Goal: Task Accomplishment & Management: Manage account settings

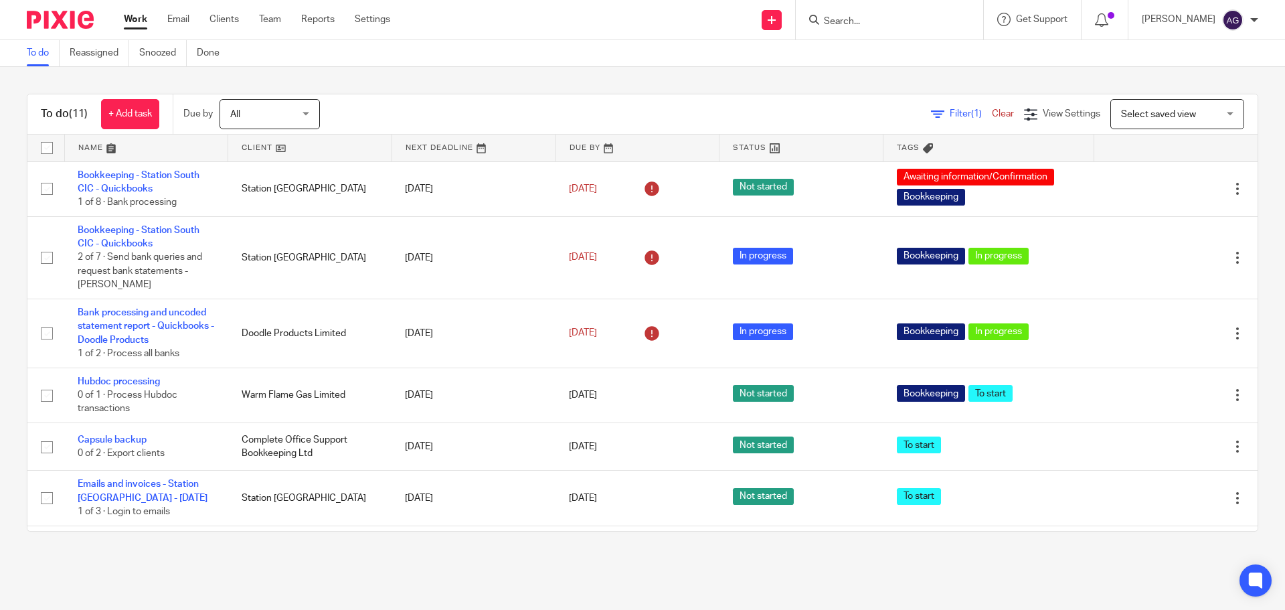
click at [839, 25] on input "Search" at bounding box center [882, 22] width 120 height 12
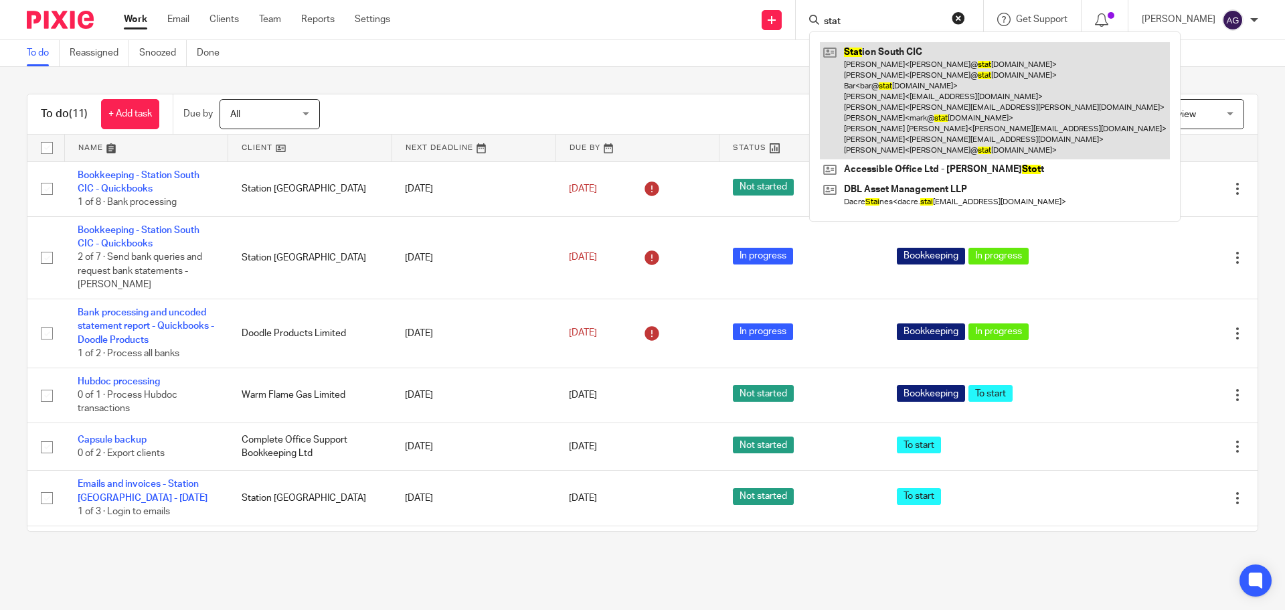
type input "stat"
click at [891, 91] on link at bounding box center [995, 100] width 350 height 117
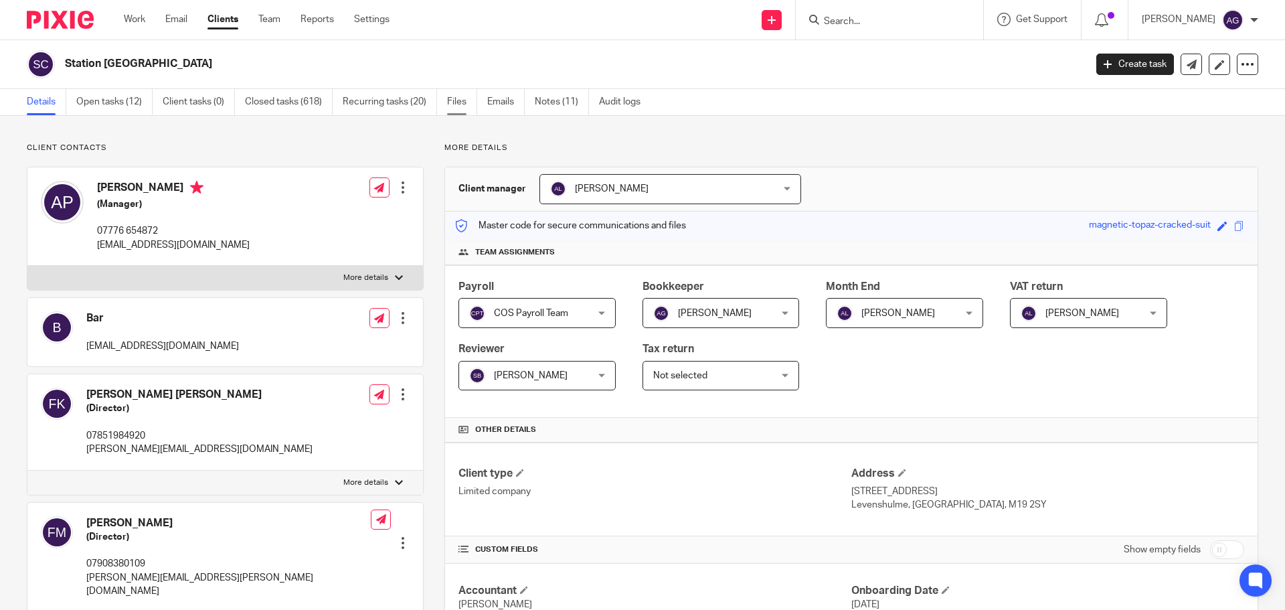
click at [457, 104] on link "Files" at bounding box center [462, 102] width 30 height 26
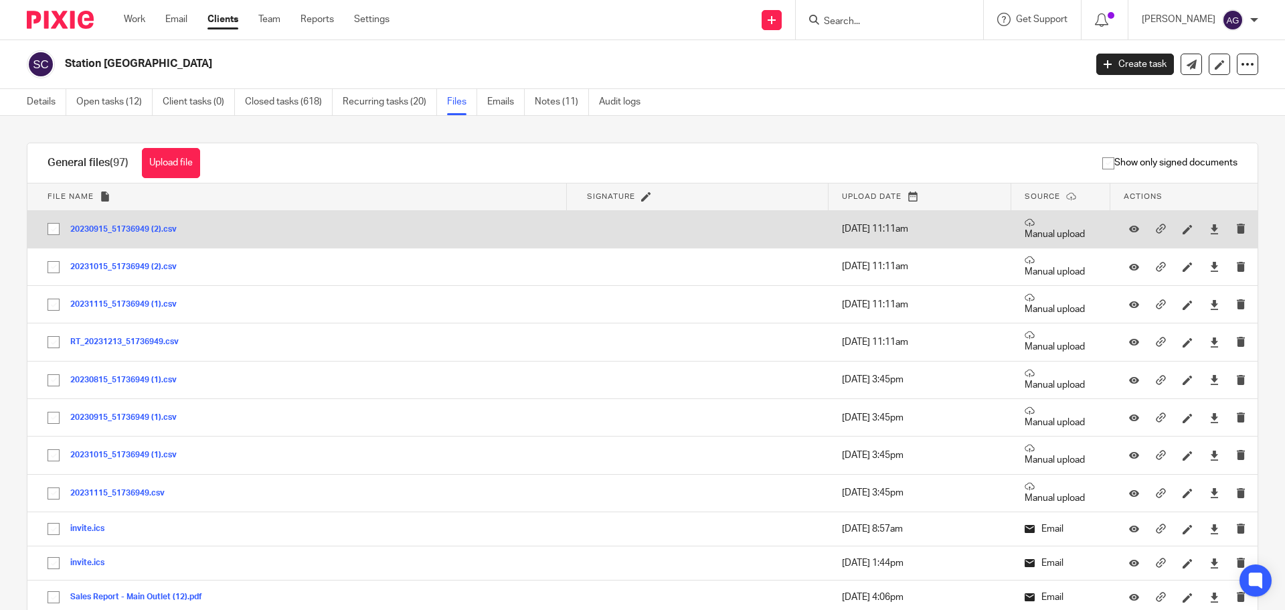
click at [155, 228] on button "20230915_51736949 (2).csv" at bounding box center [128, 229] width 116 height 9
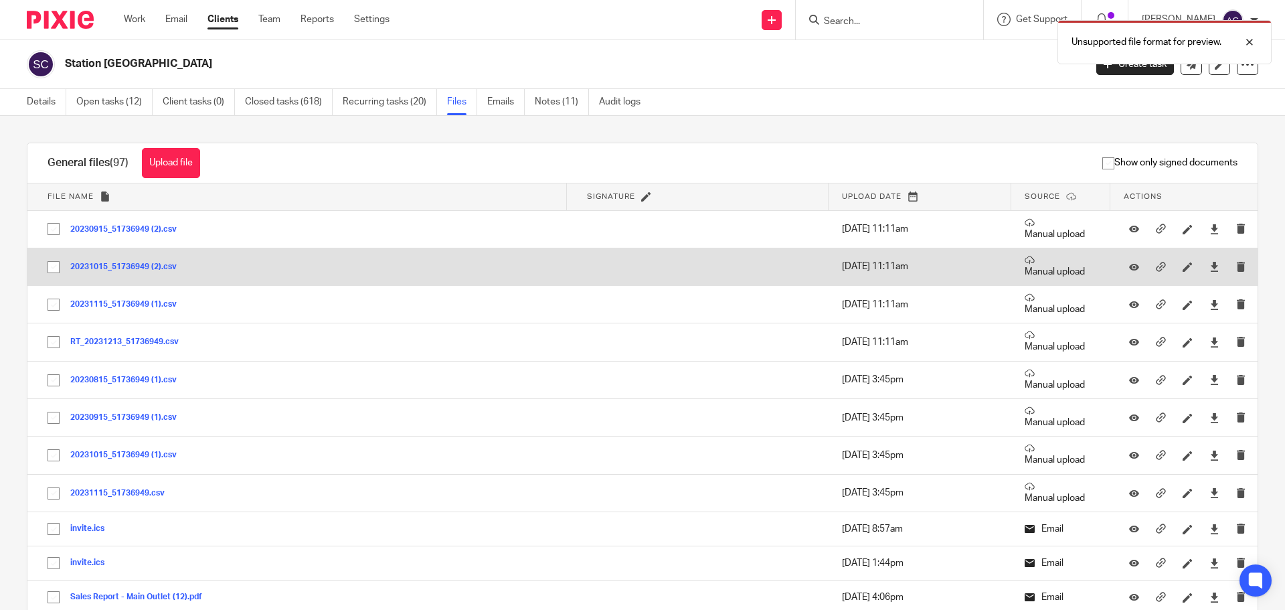
click at [143, 267] on button "20231015_51736949 (2).csv" at bounding box center [128, 266] width 116 height 9
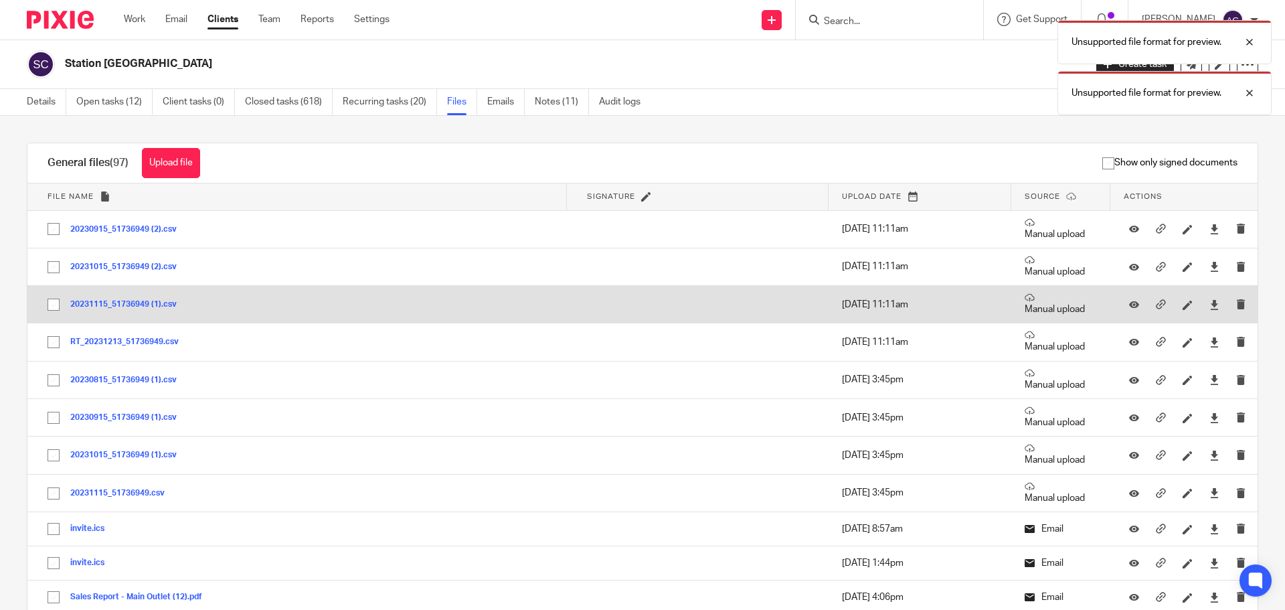
click at [140, 302] on button "20231115_51736949 (1).csv" at bounding box center [128, 304] width 116 height 9
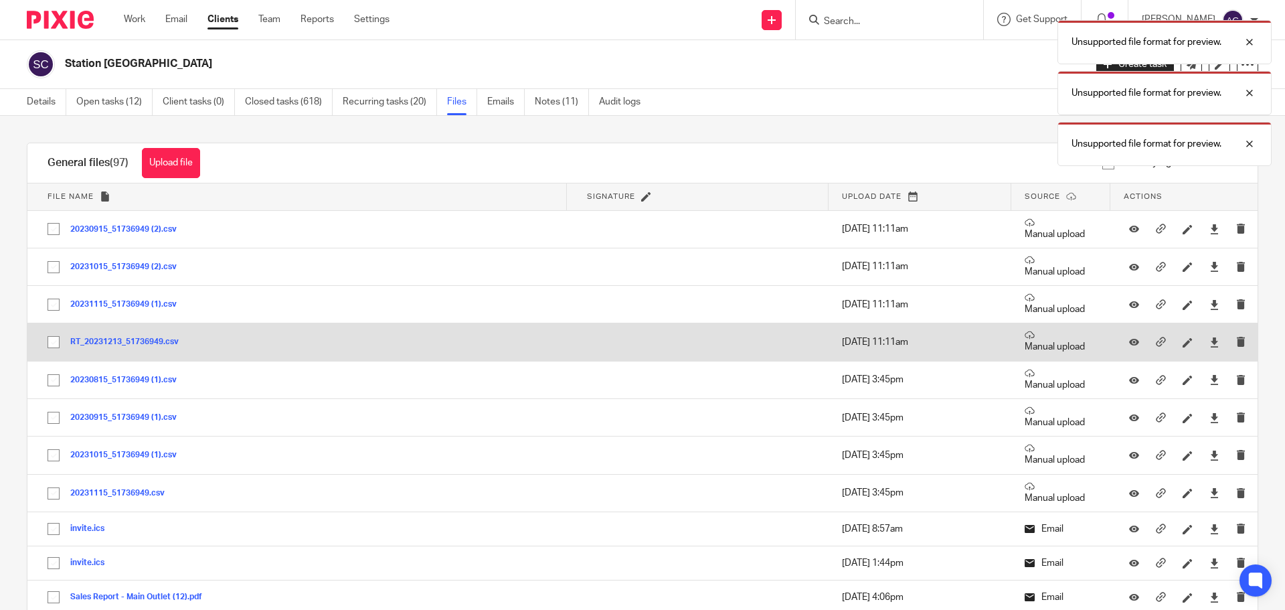
click at [129, 341] on button "RT_20231213_51736949.csv" at bounding box center [129, 341] width 118 height 9
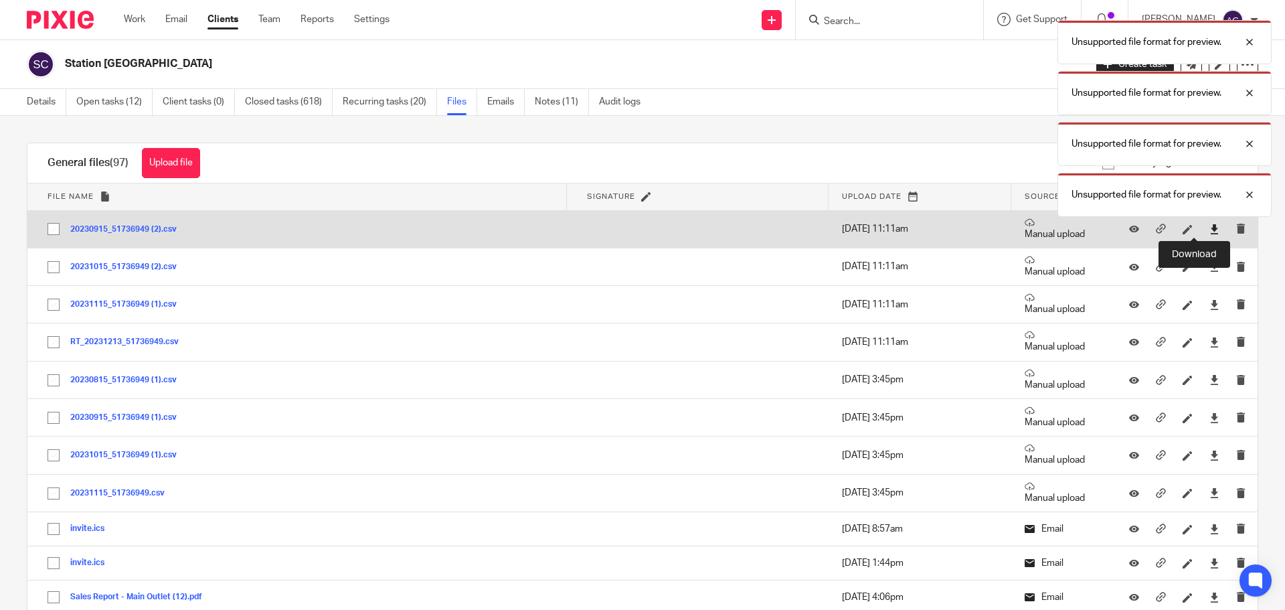
click at [1209, 230] on icon at bounding box center [1214, 229] width 10 height 10
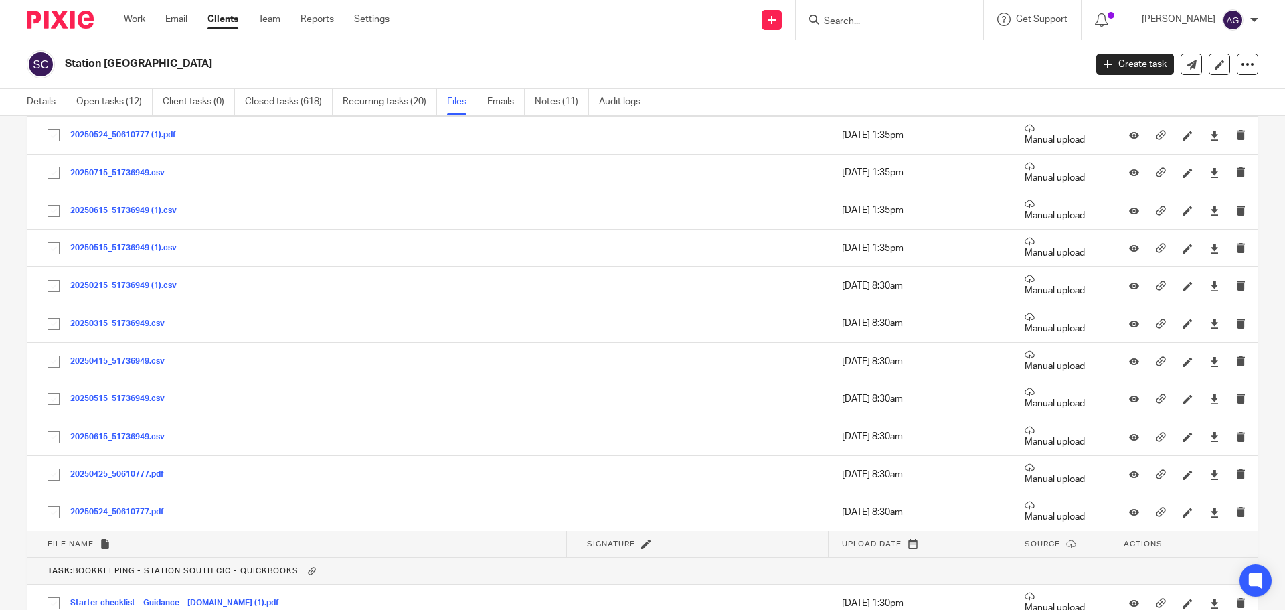
scroll to position [5956, 0]
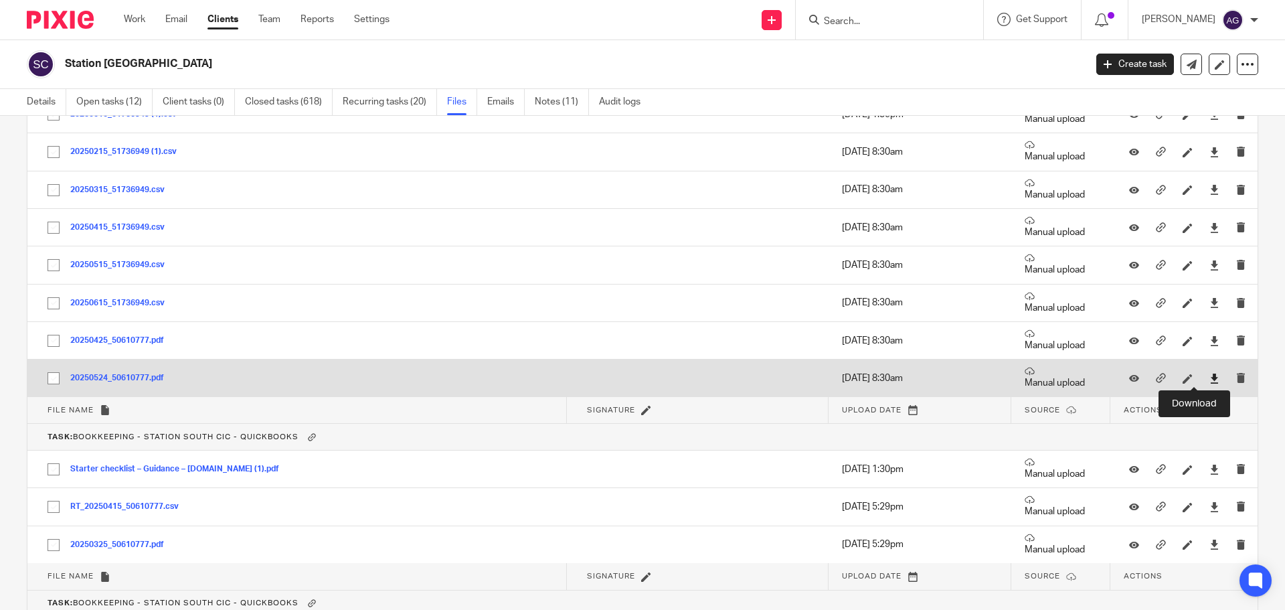
click at [1209, 379] on icon at bounding box center [1214, 378] width 10 height 10
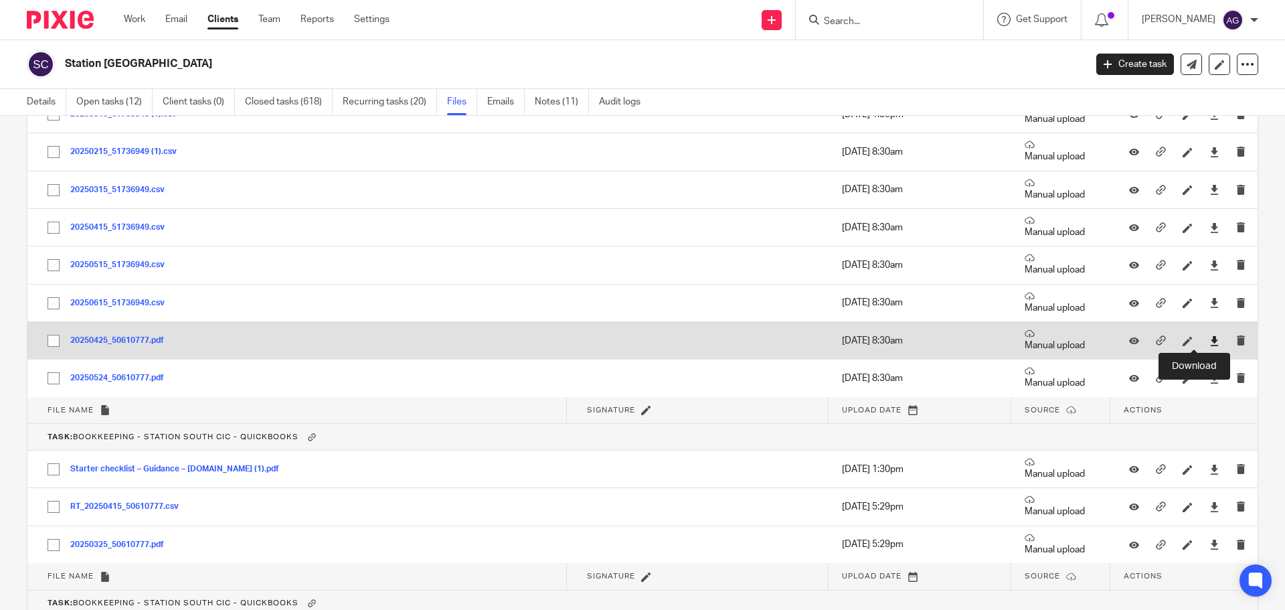
click at [1209, 344] on icon at bounding box center [1214, 341] width 10 height 10
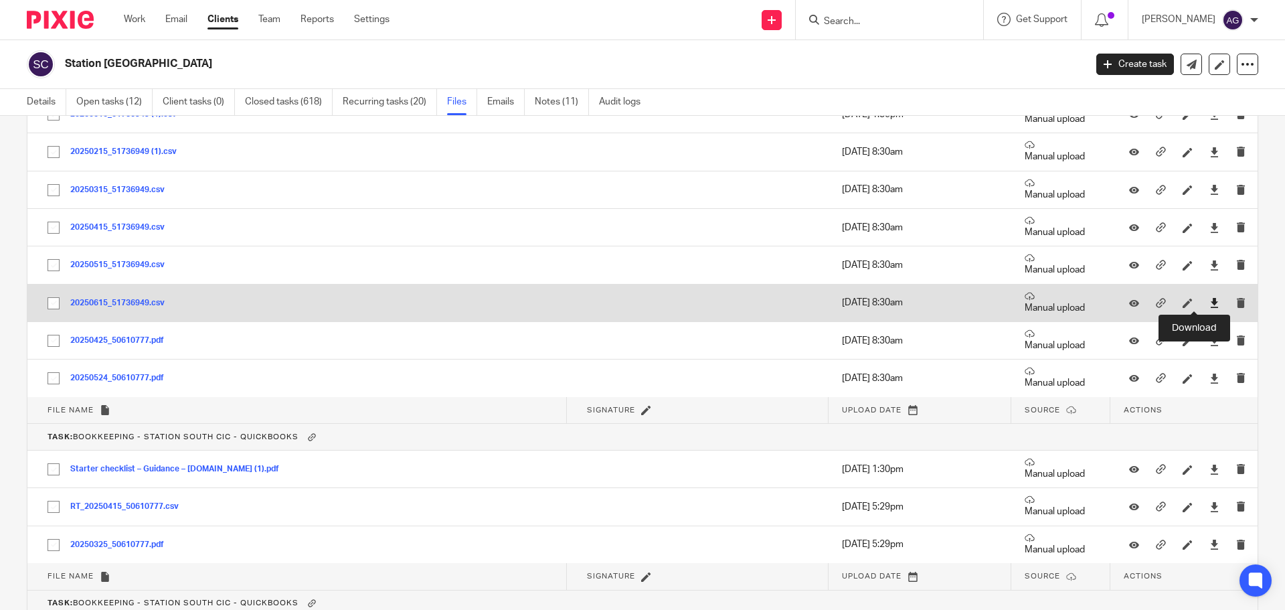
click at [1209, 301] on icon at bounding box center [1214, 303] width 10 height 10
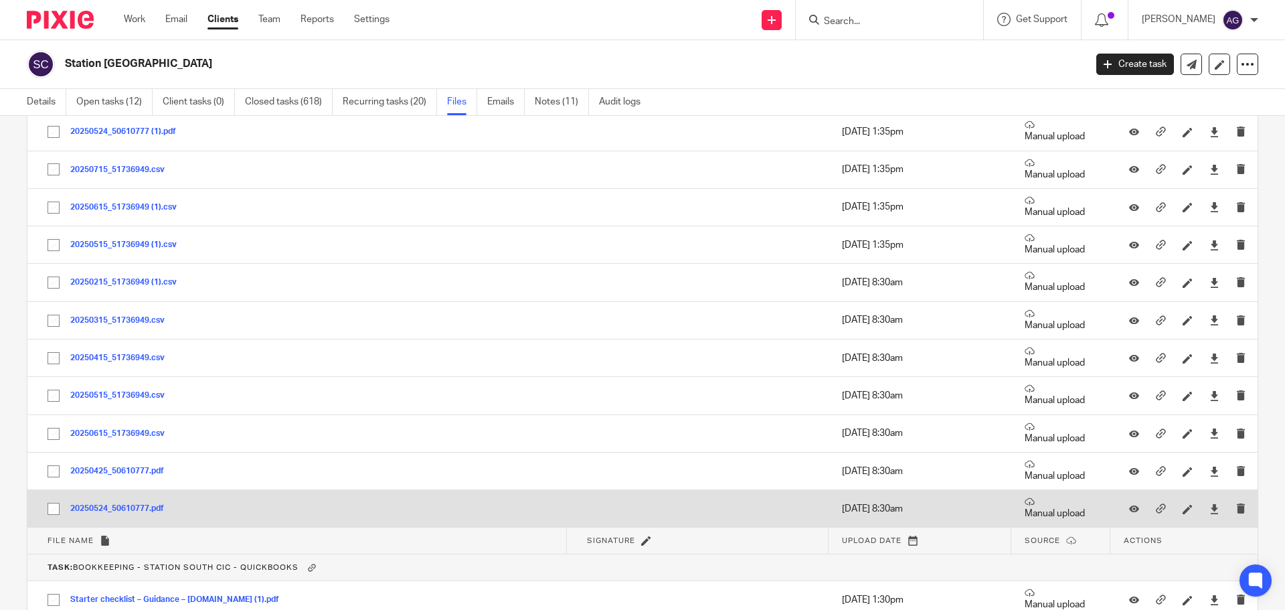
scroll to position [5822, 0]
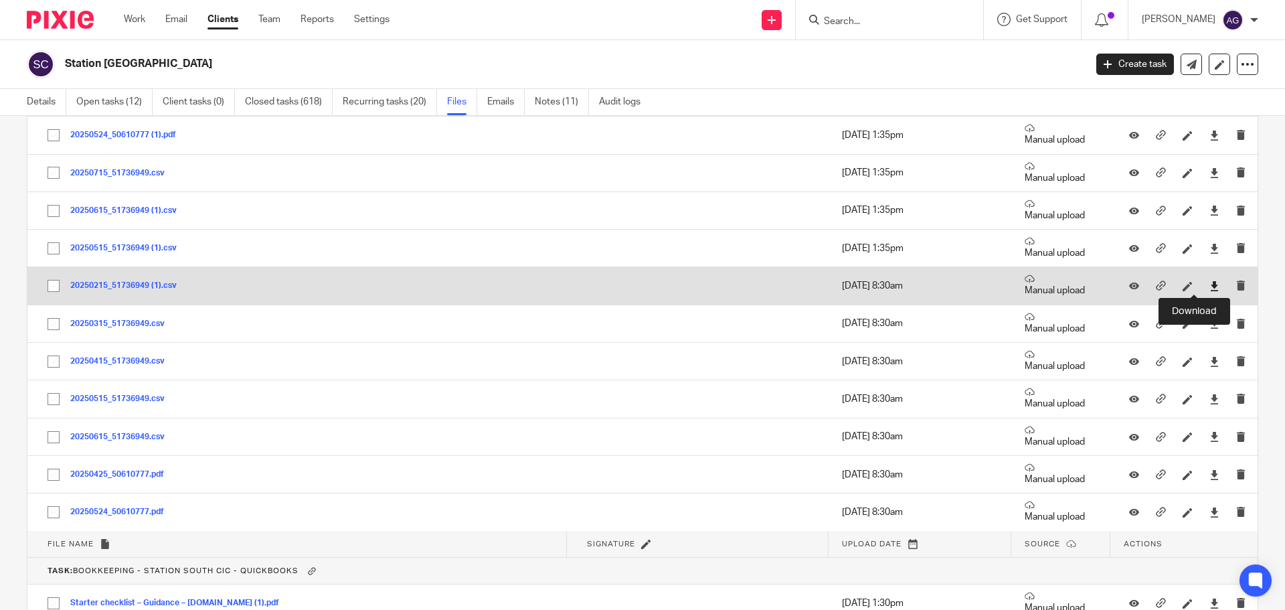
click at [1209, 283] on icon at bounding box center [1214, 286] width 10 height 10
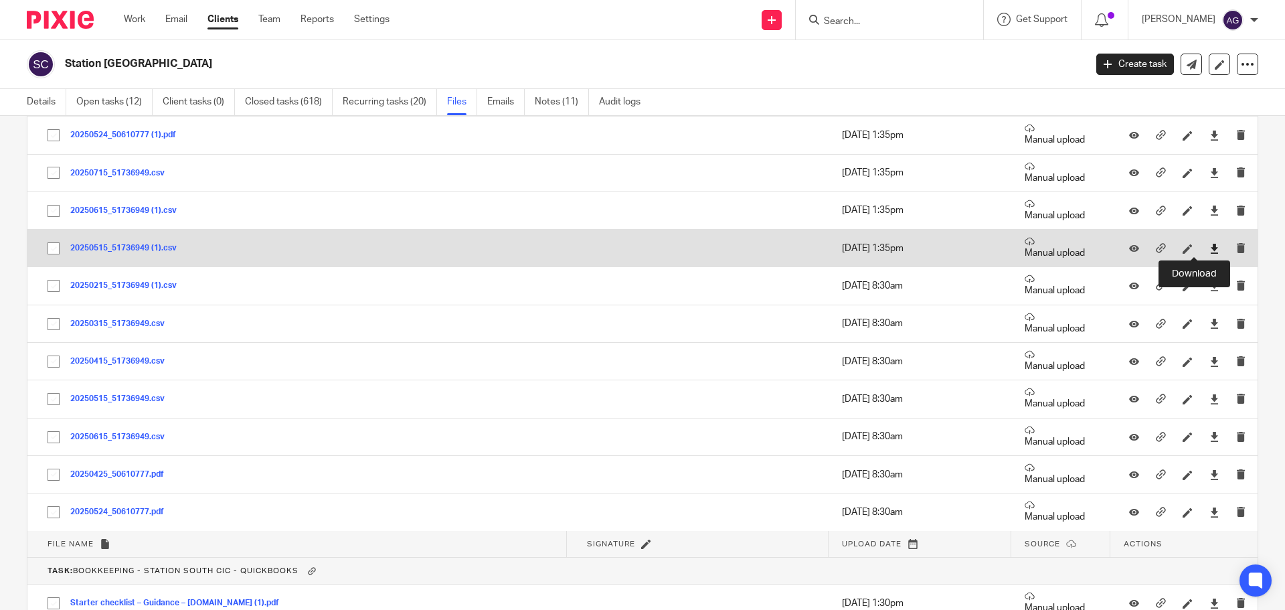
click at [1209, 245] on icon at bounding box center [1214, 249] width 10 height 10
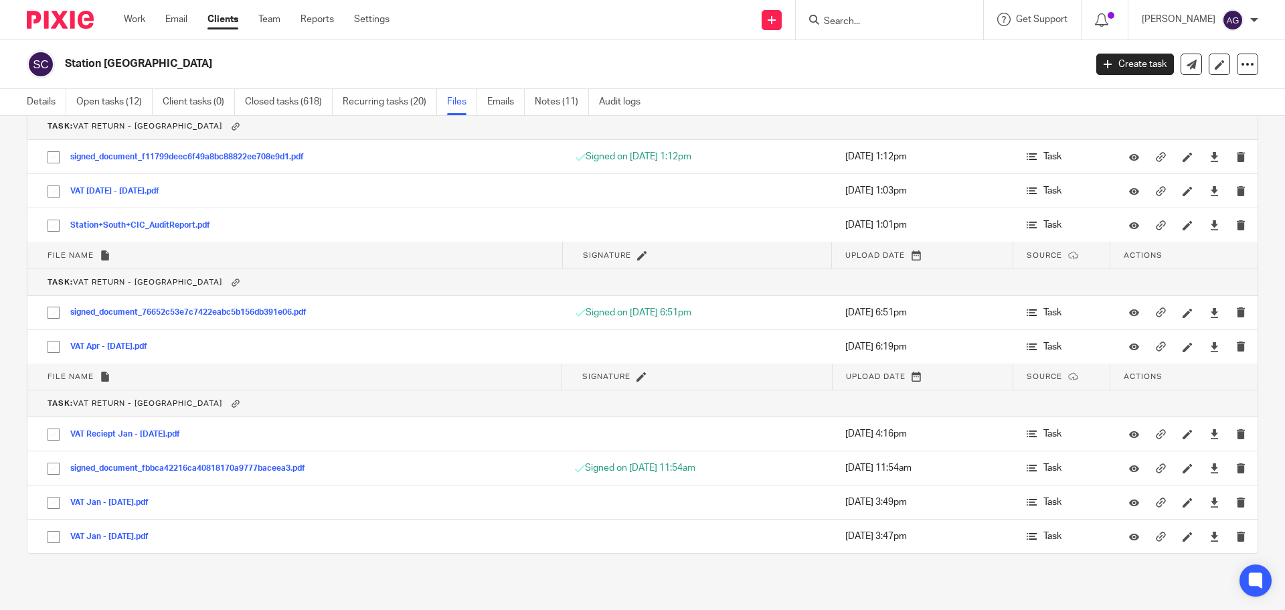
scroll to position [7381, 0]
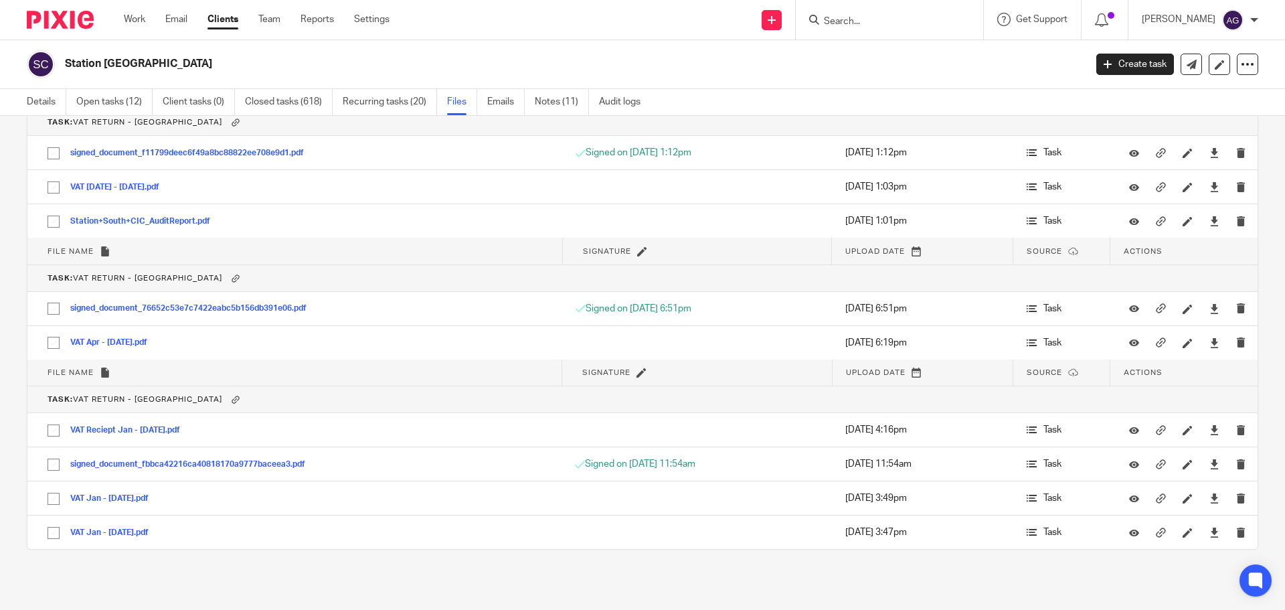
click at [67, 20] on img at bounding box center [60, 20] width 67 height 18
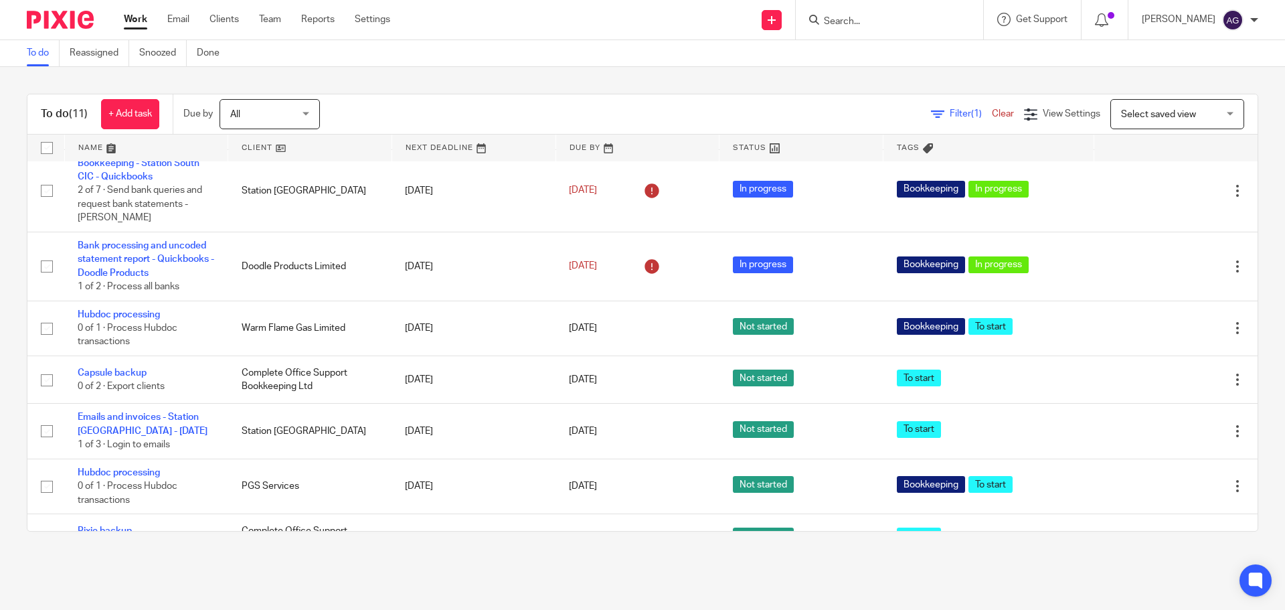
scroll to position [304, 0]
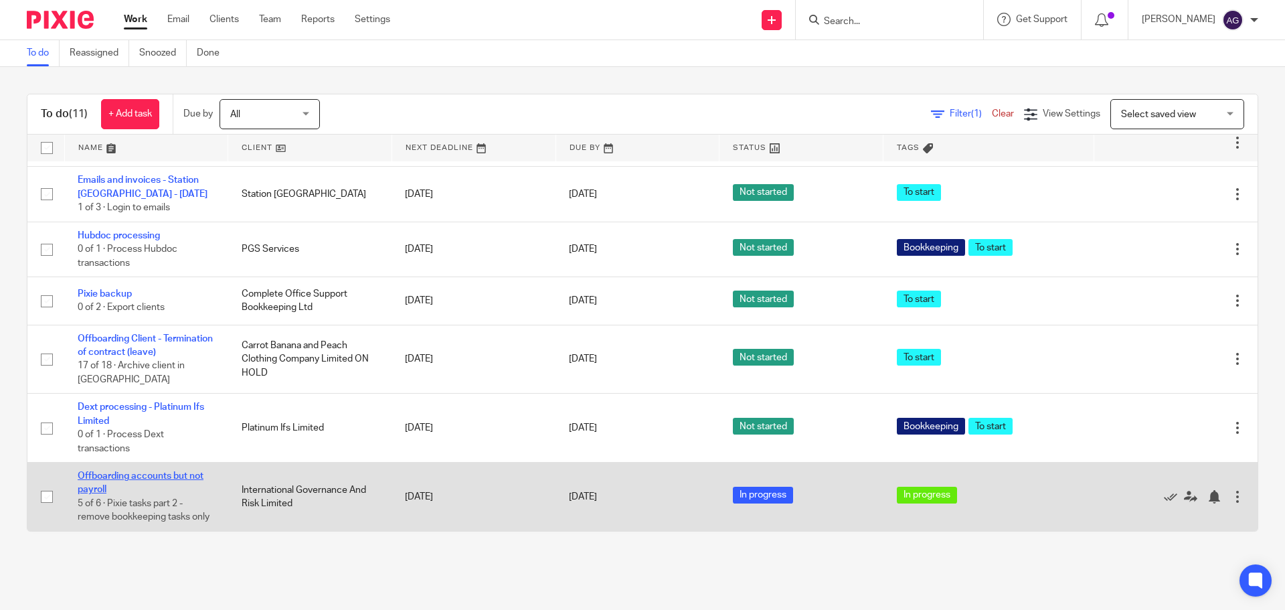
click at [175, 471] on link "Offboarding accounts but not payroll" at bounding box center [141, 482] width 126 height 23
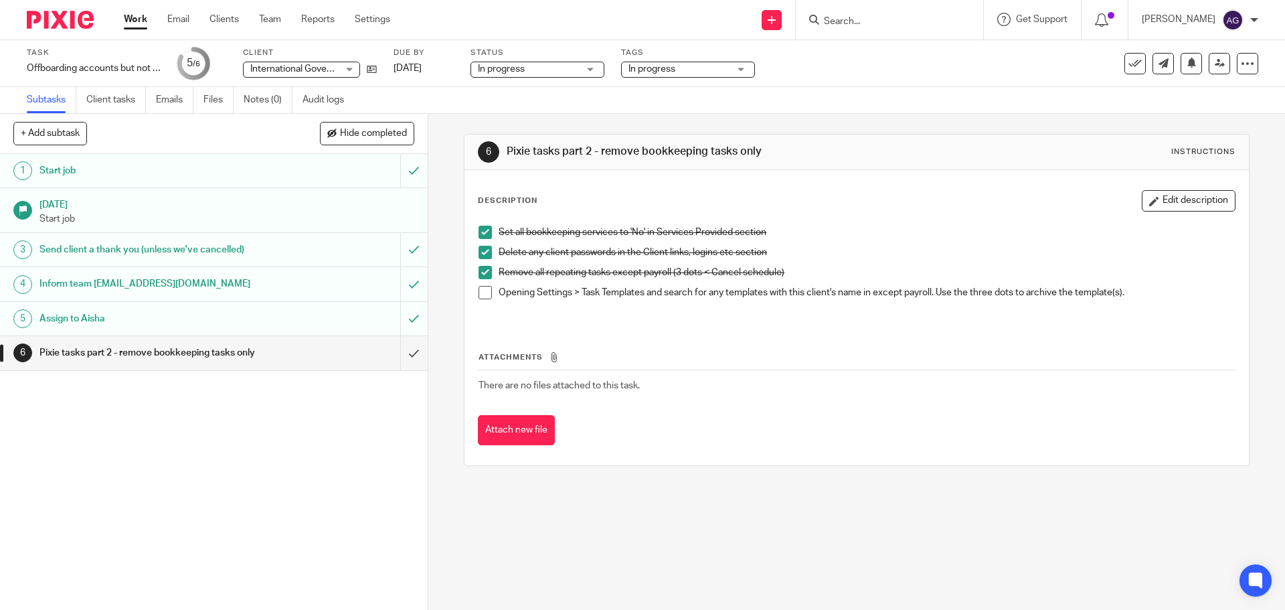
click at [60, 18] on img at bounding box center [60, 20] width 67 height 18
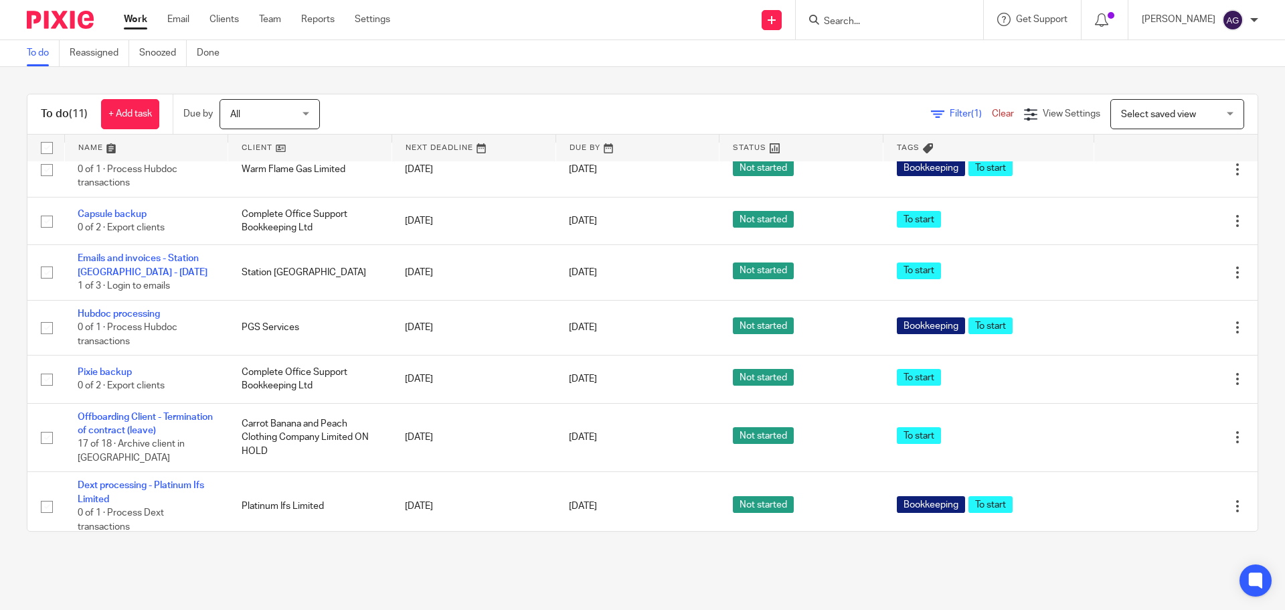
scroll to position [304, 0]
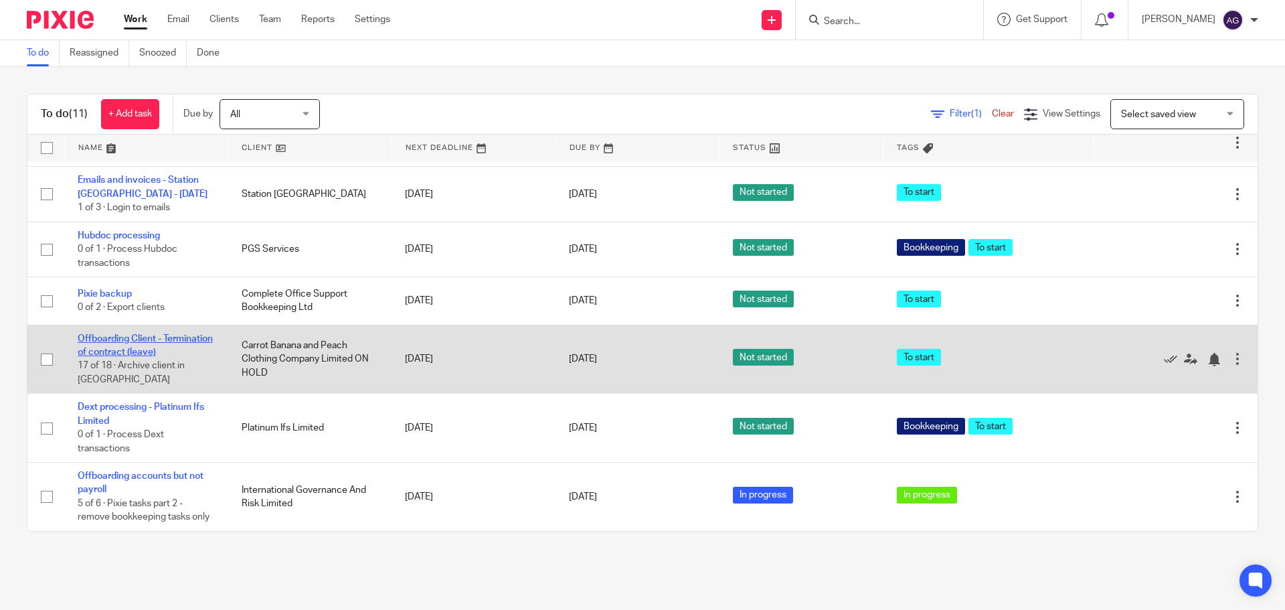
click at [127, 337] on link "Offboarding Client - Termination of contract (leave)" at bounding box center [145, 345] width 135 height 23
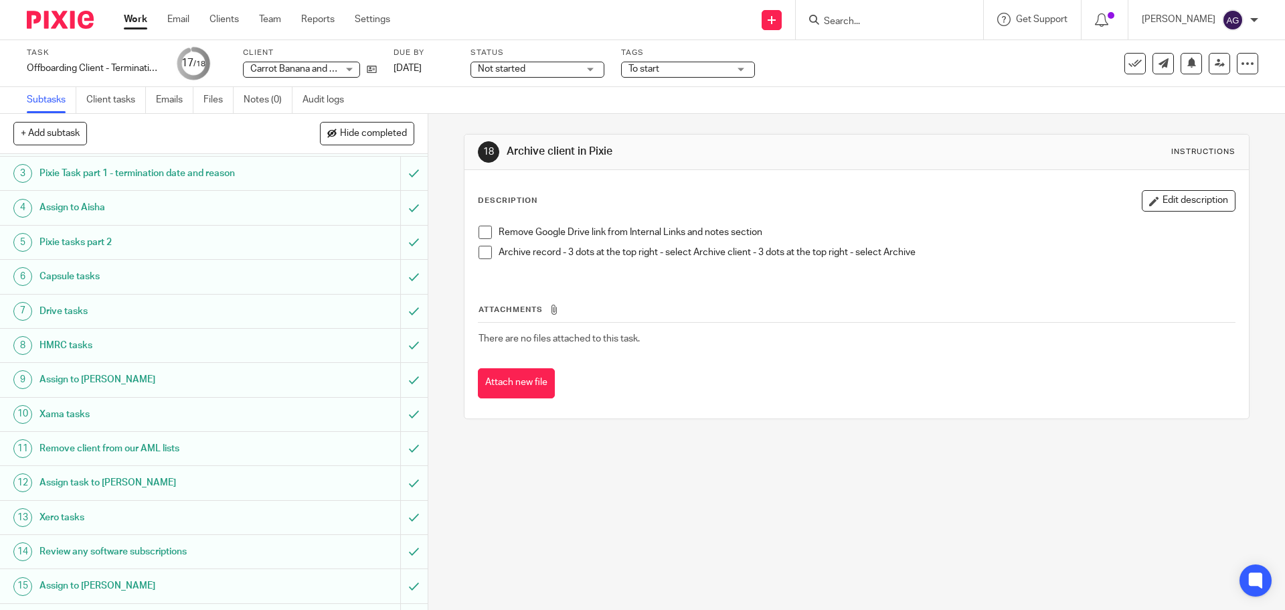
scroll to position [173, 0]
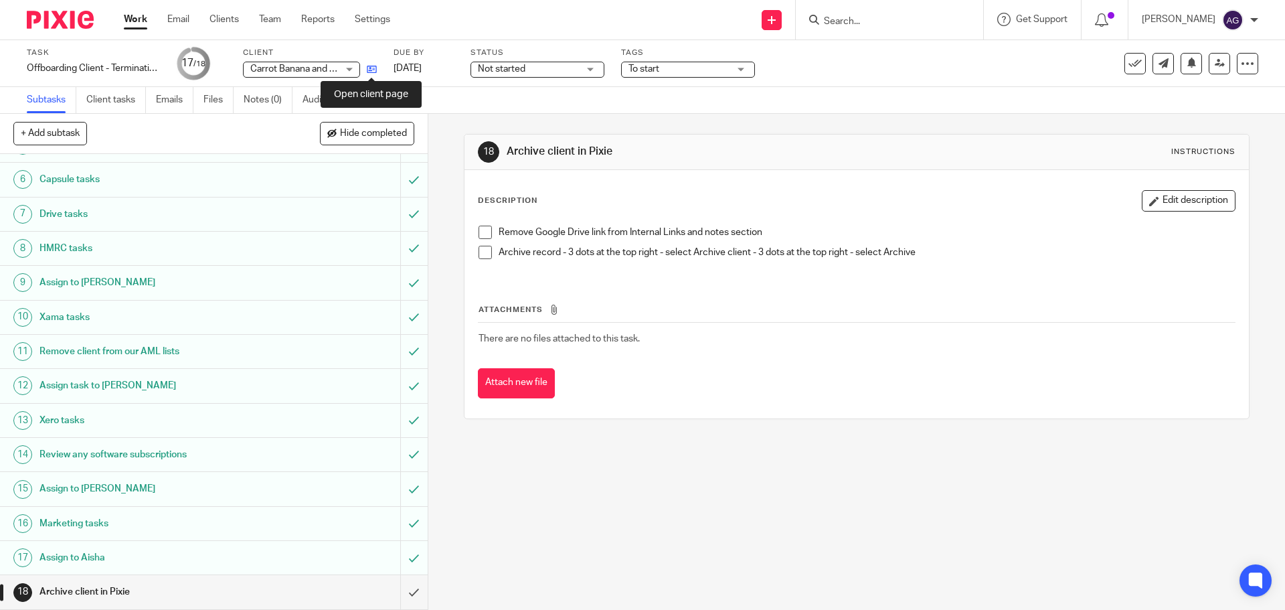
click at [371, 70] on icon at bounding box center [372, 69] width 10 height 10
click at [485, 236] on span at bounding box center [484, 232] width 13 height 13
click at [1245, 64] on div at bounding box center [1247, 63] width 21 height 21
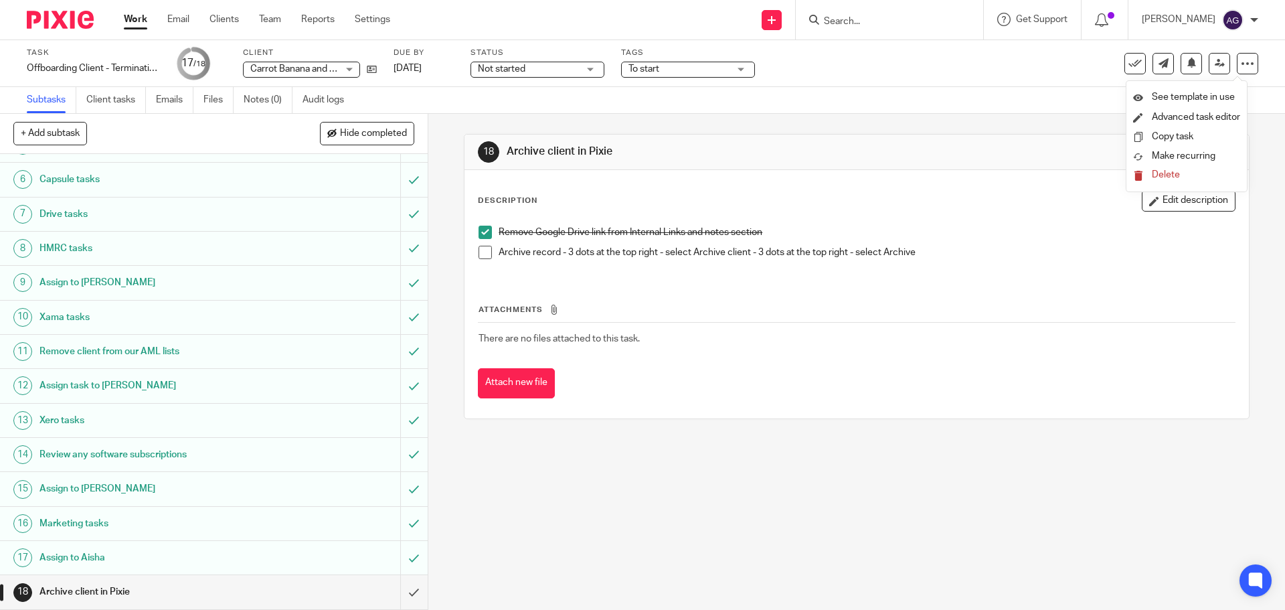
drag, startPoint x: 476, startPoint y: 254, endPoint x: 470, endPoint y: 266, distance: 13.5
click at [478, 254] on span at bounding box center [484, 252] width 13 height 13
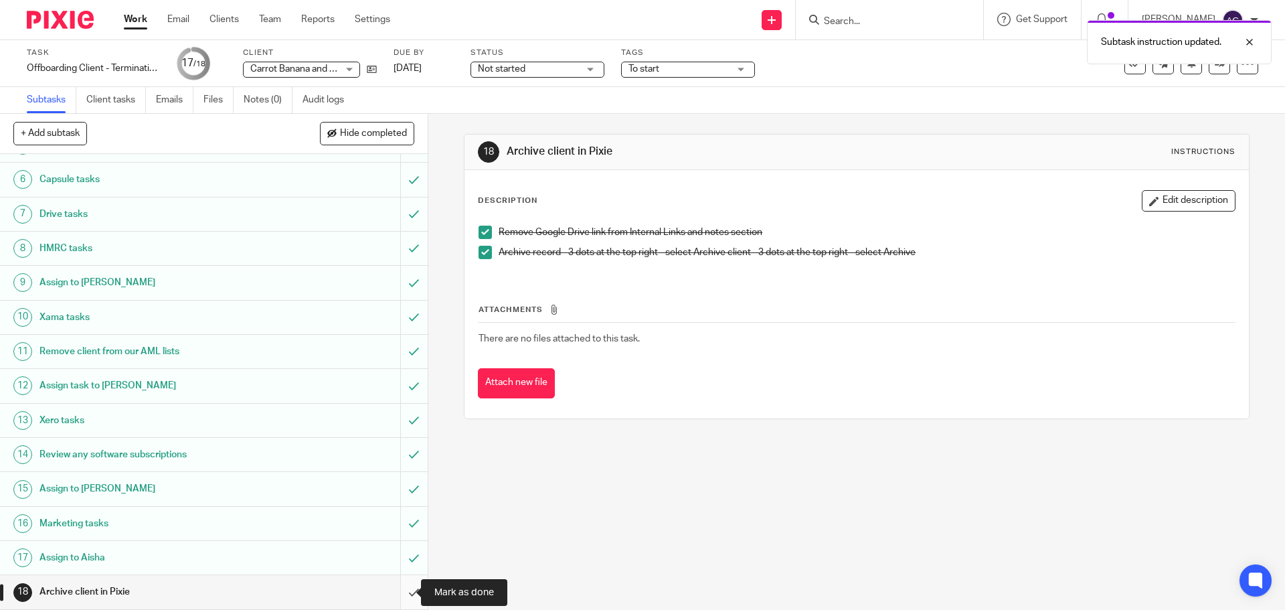
click at [396, 592] on input "submit" at bounding box center [214, 591] width 428 height 33
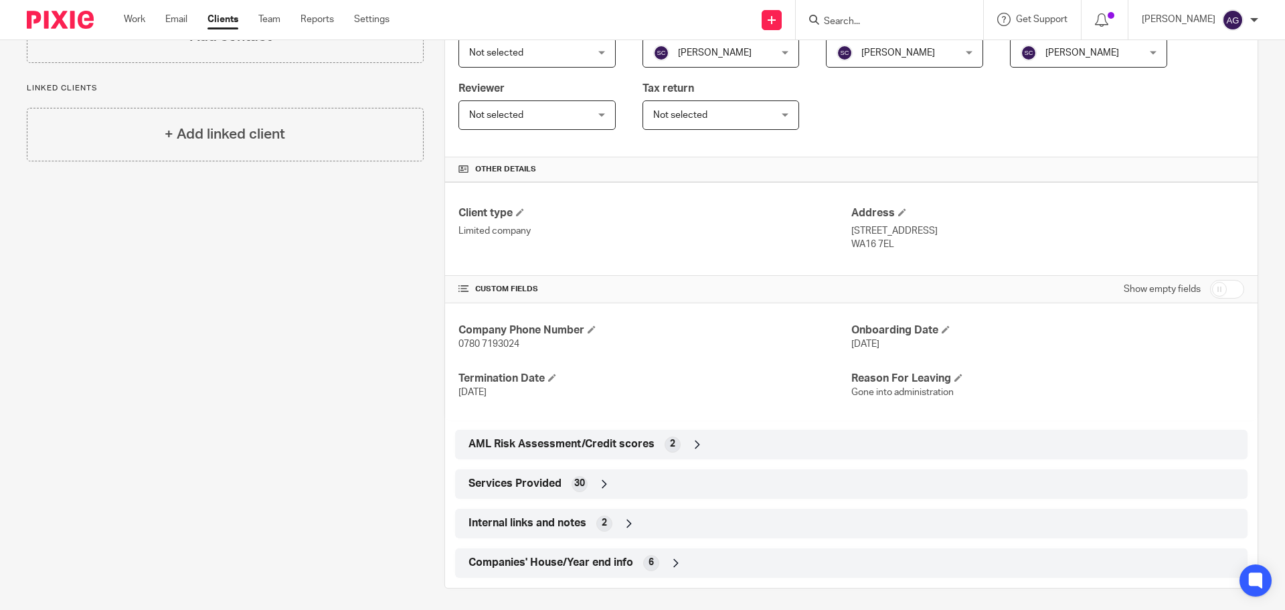
scroll to position [266, 0]
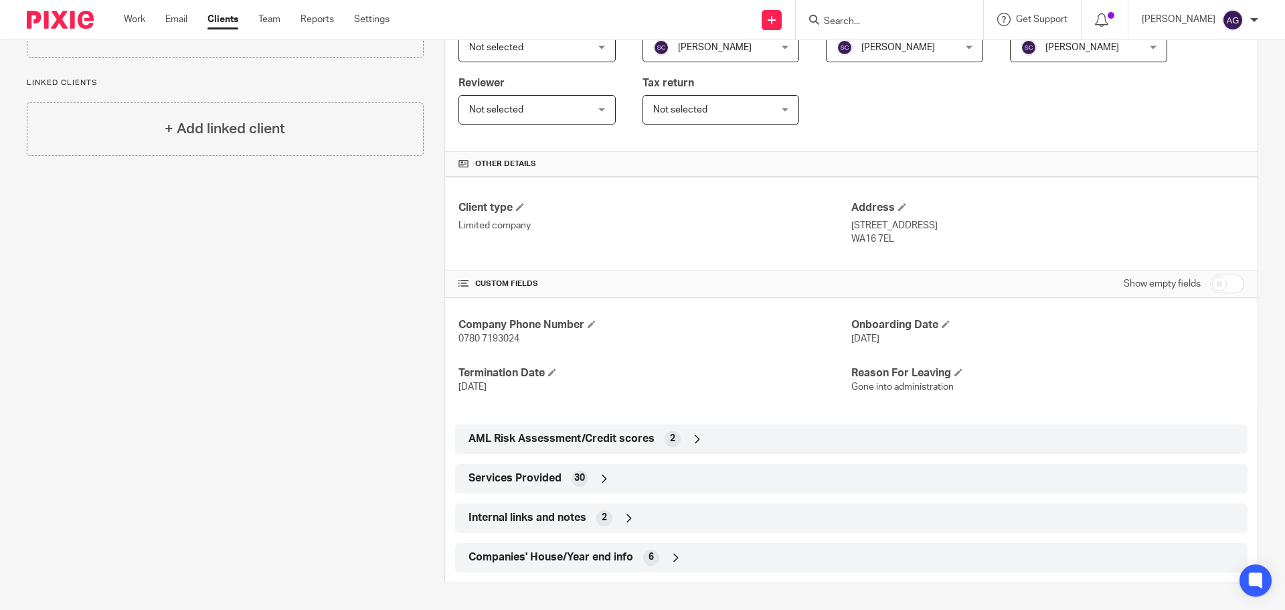
click at [551, 525] on span "Internal links and notes" at bounding box center [527, 518] width 118 height 14
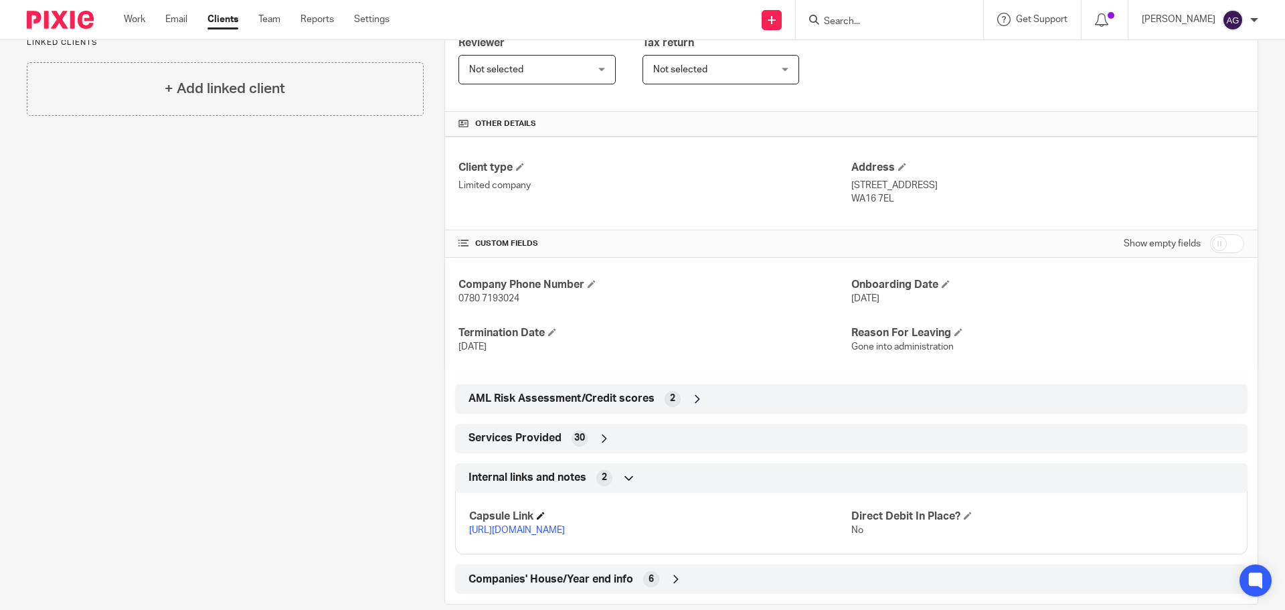
scroll to position [327, 0]
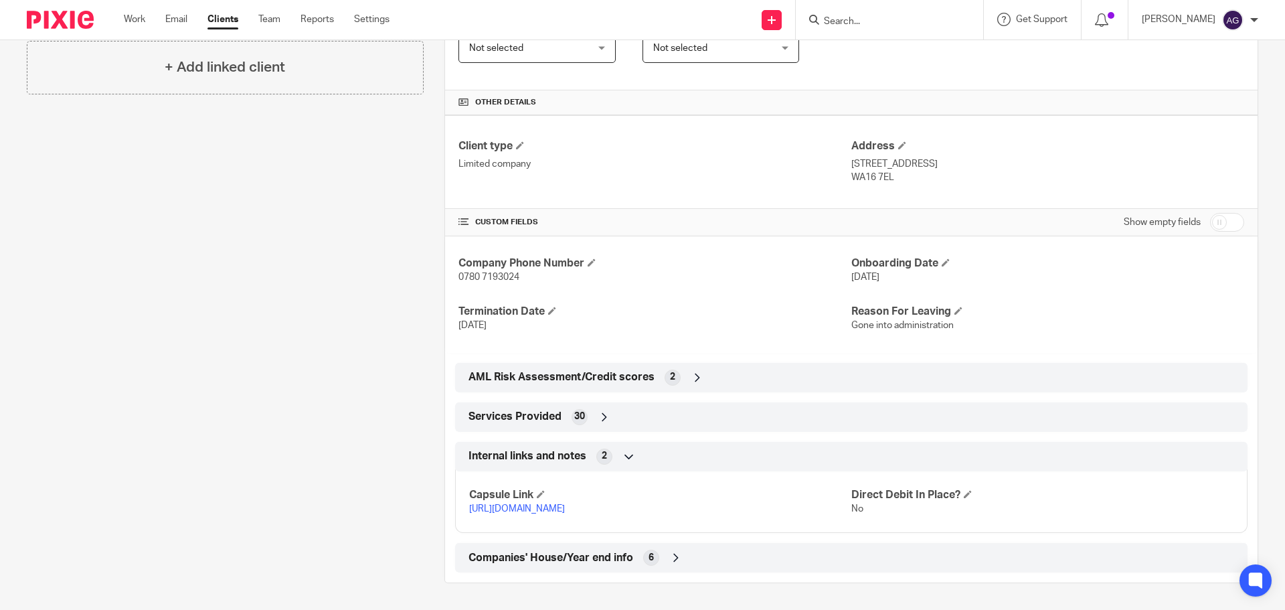
click at [1212, 215] on input "checkbox" at bounding box center [1227, 222] width 34 height 19
checkbox input "true"
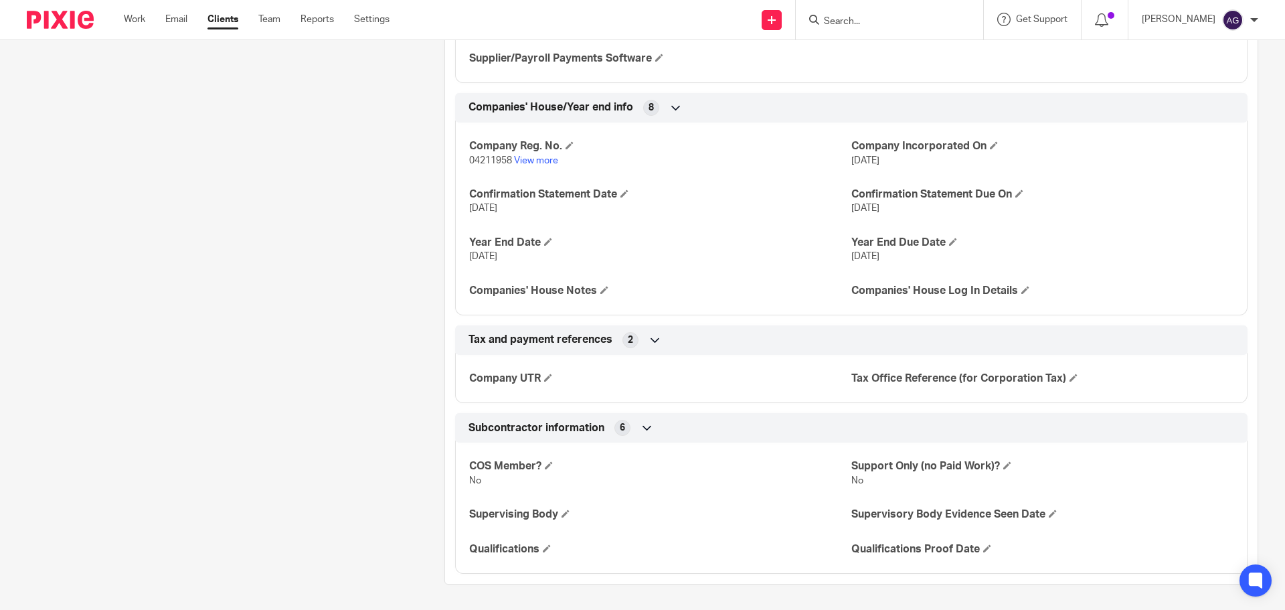
scroll to position [3073, 0]
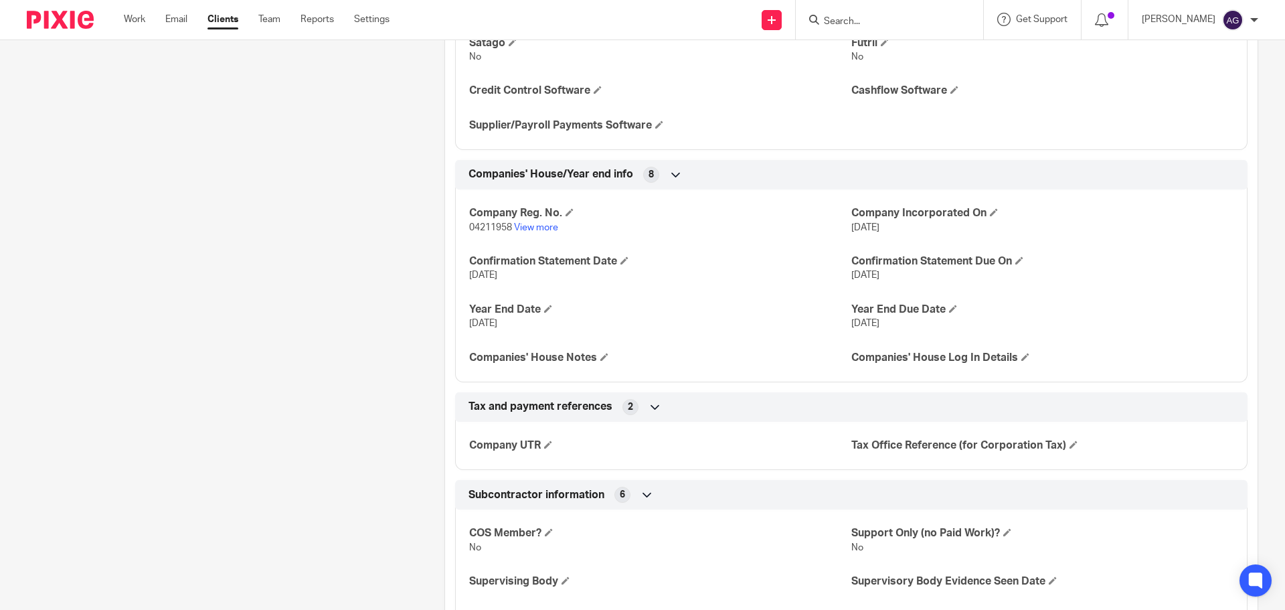
click at [644, 489] on icon at bounding box center [646, 494] width 13 height 13
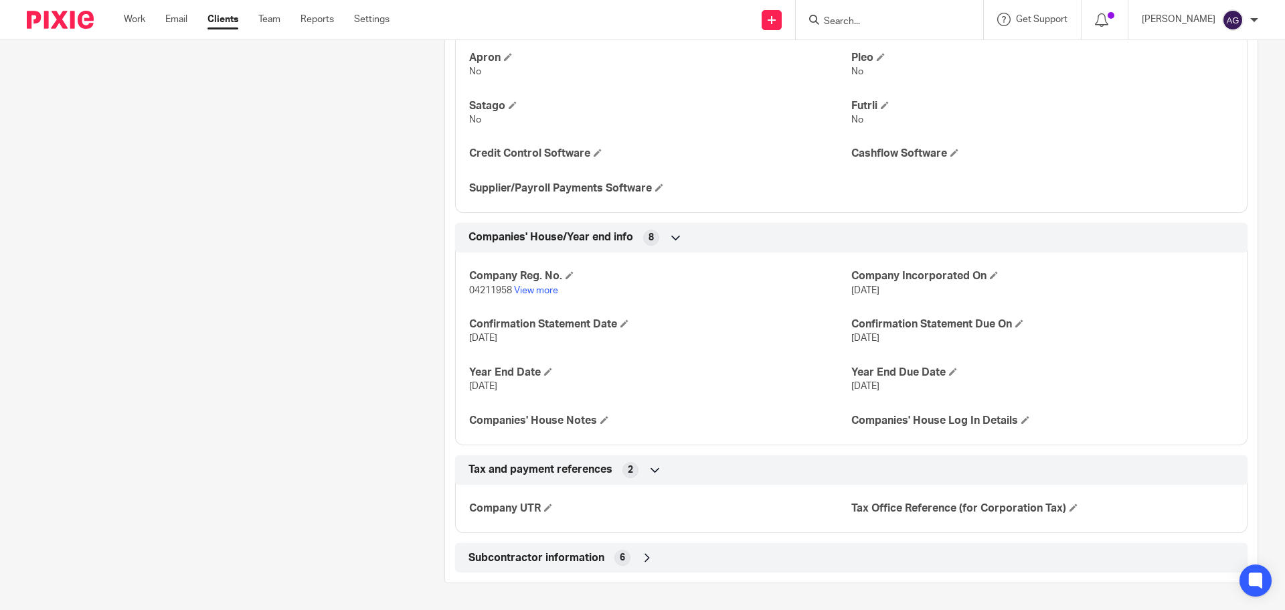
scroll to position [3009, 0]
click at [655, 467] on icon at bounding box center [654, 470] width 13 height 13
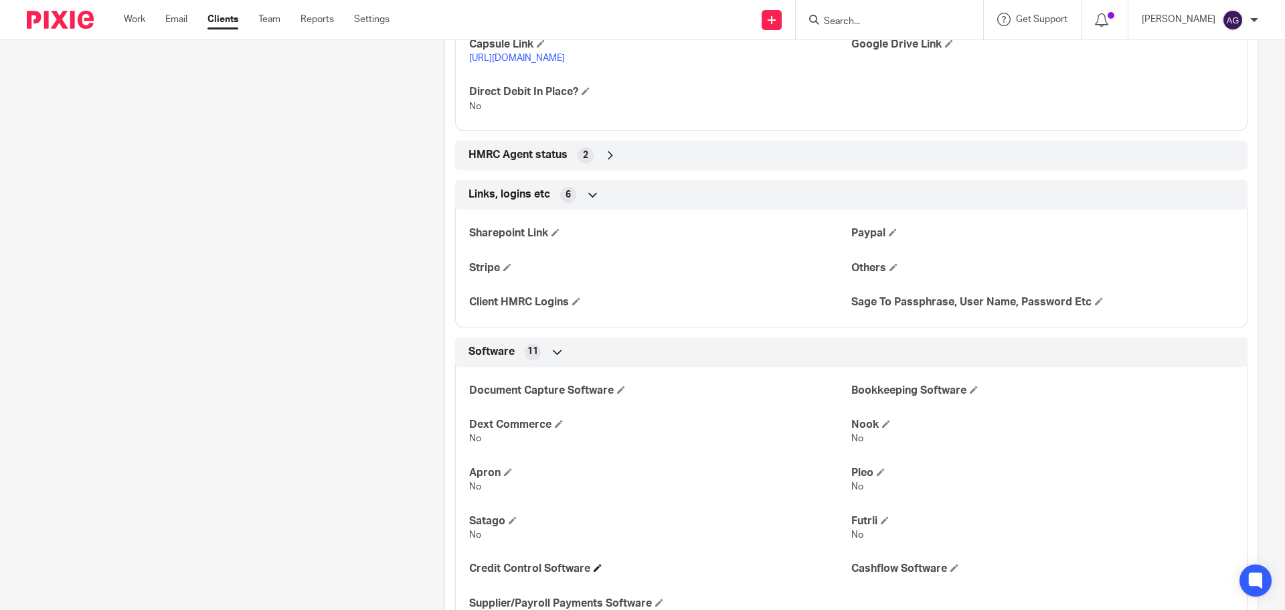
scroll to position [2559, 0]
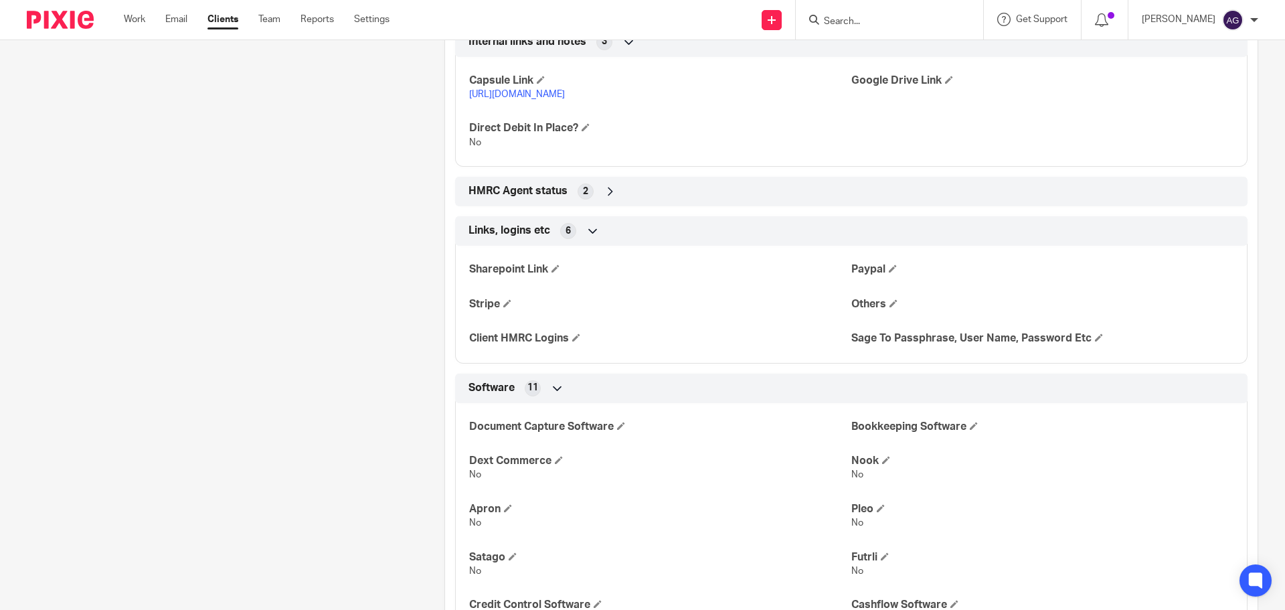
click at [525, 192] on span "HMRC Agent status" at bounding box center [517, 191] width 99 height 14
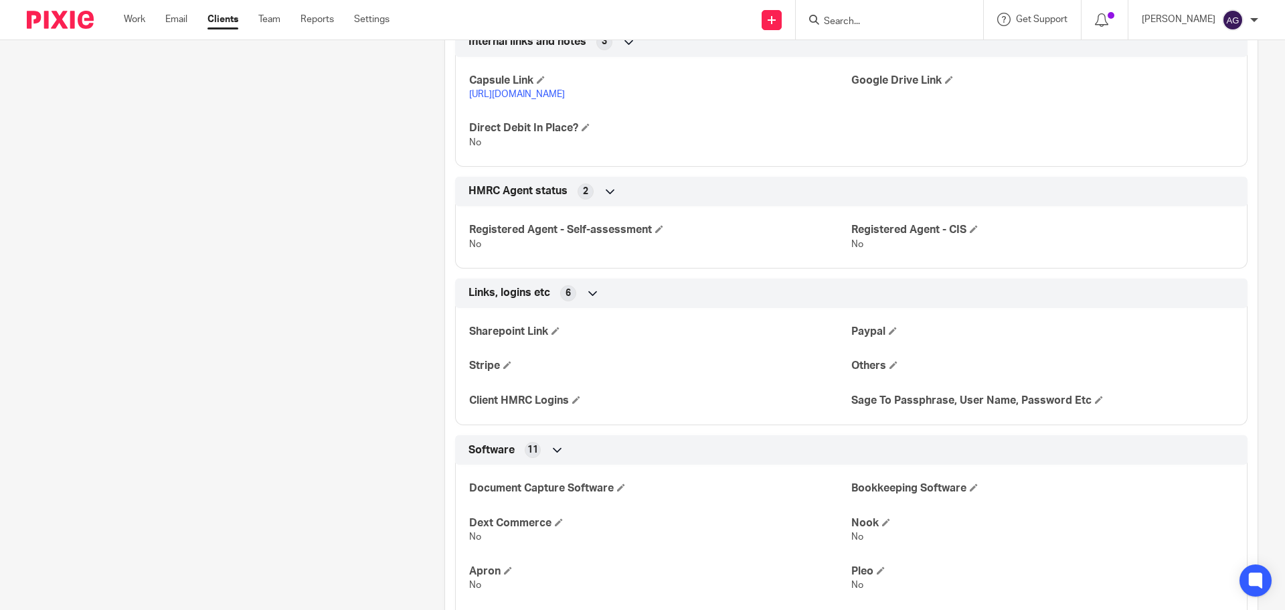
click at [607, 192] on icon at bounding box center [610, 191] width 13 height 13
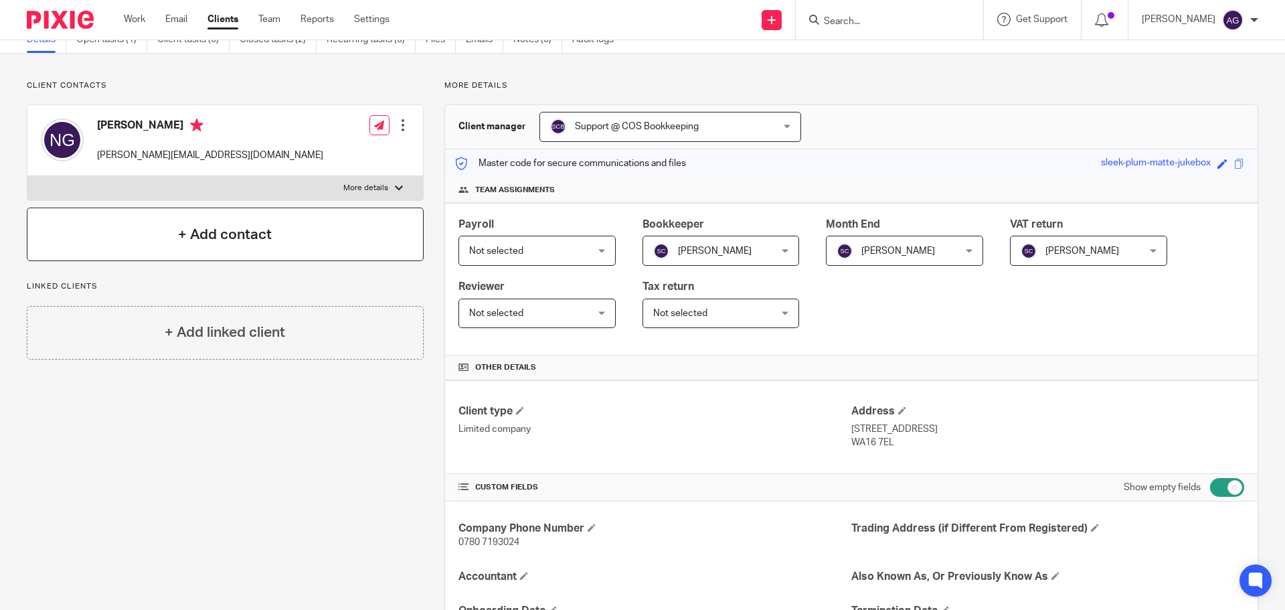
scroll to position [0, 0]
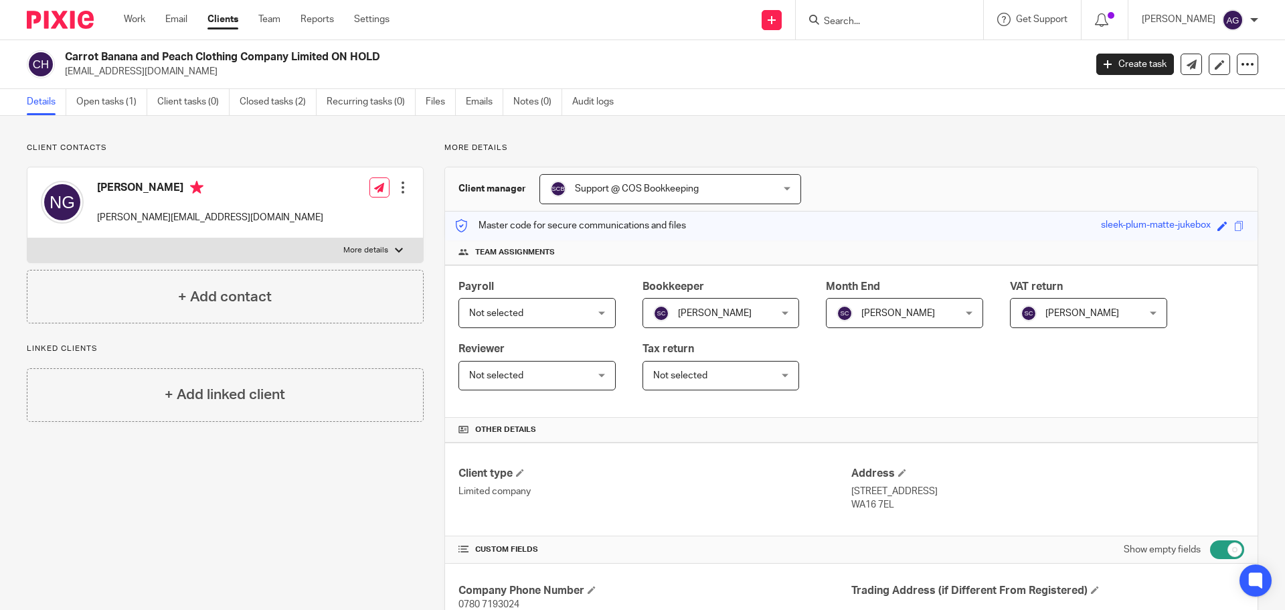
drag, startPoint x: 114, startPoint y: 104, endPoint x: 126, endPoint y: 117, distance: 17.6
click at [114, 104] on link "Open tasks (1)" at bounding box center [111, 102] width 71 height 26
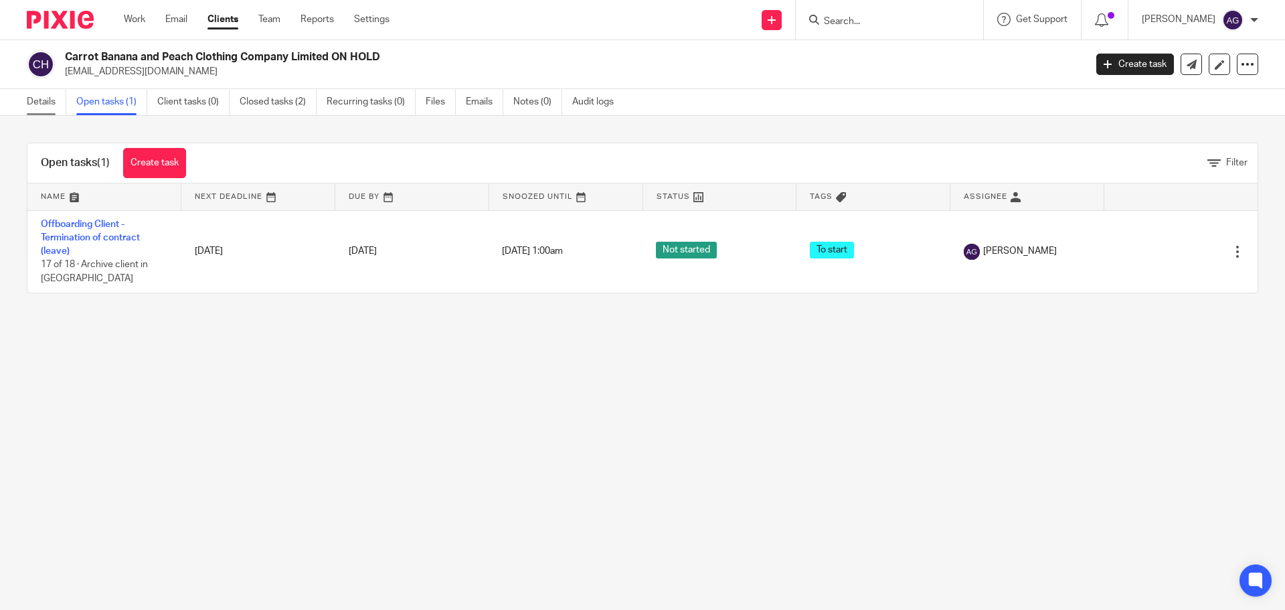
click at [37, 108] on link "Details" at bounding box center [46, 102] width 39 height 26
click at [41, 104] on link "Details" at bounding box center [46, 102] width 39 height 26
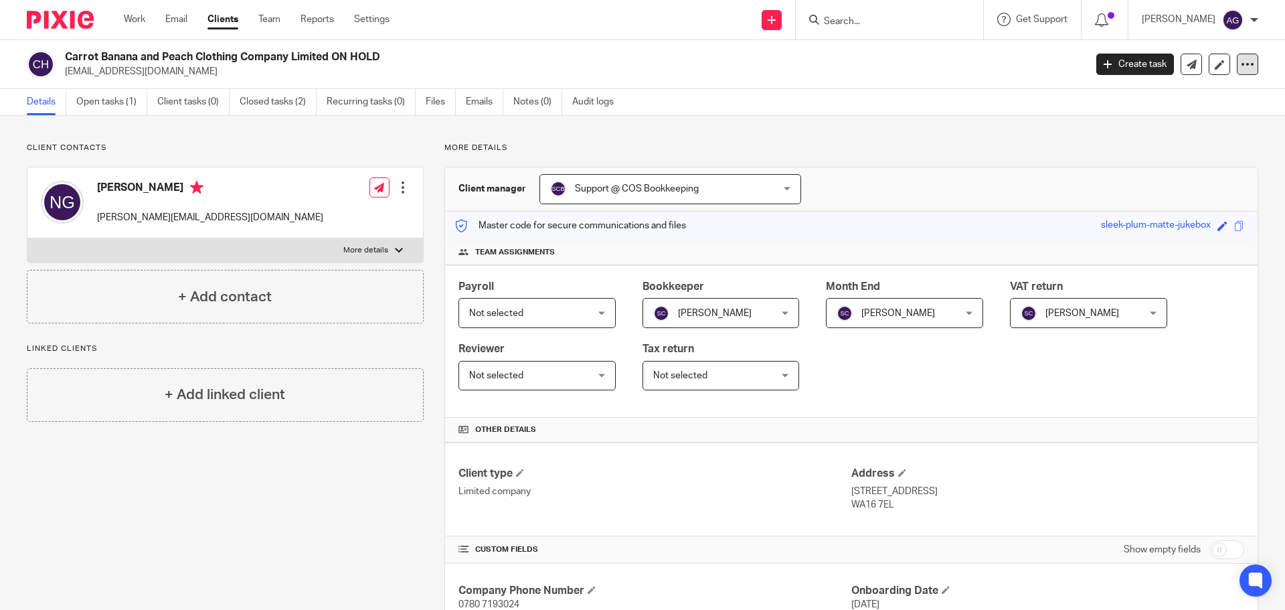
click at [1237, 66] on div at bounding box center [1247, 64] width 21 height 21
click at [1152, 157] on button "Archive client" at bounding box center [1164, 155] width 148 height 17
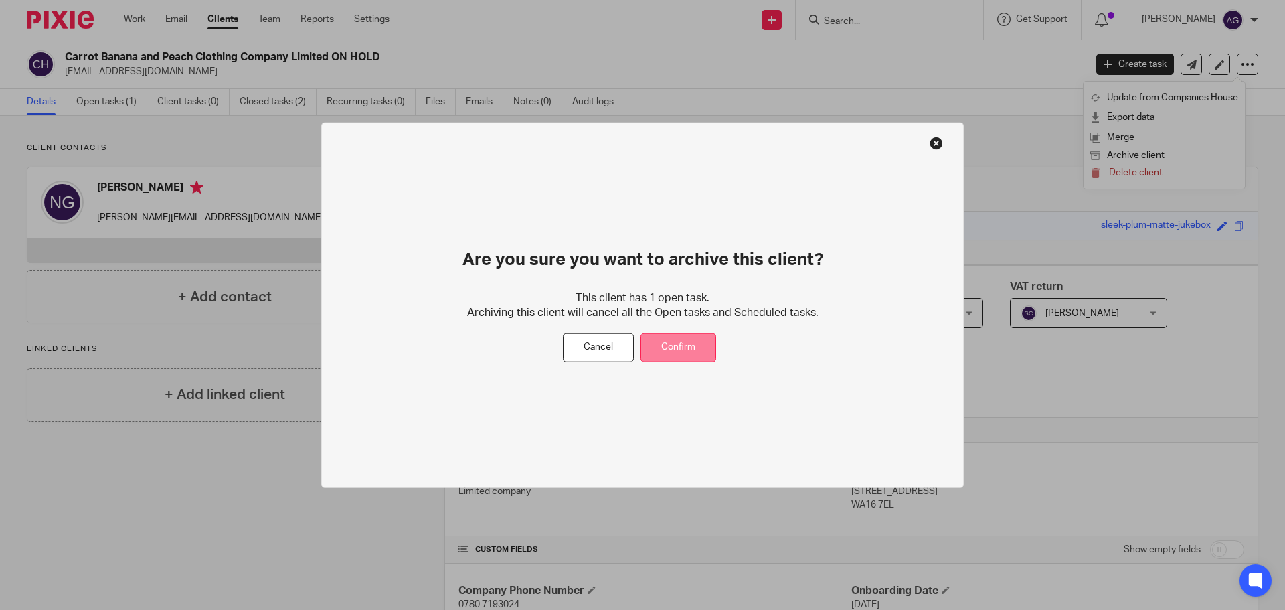
click at [677, 345] on button "Confirm" at bounding box center [678, 347] width 76 height 29
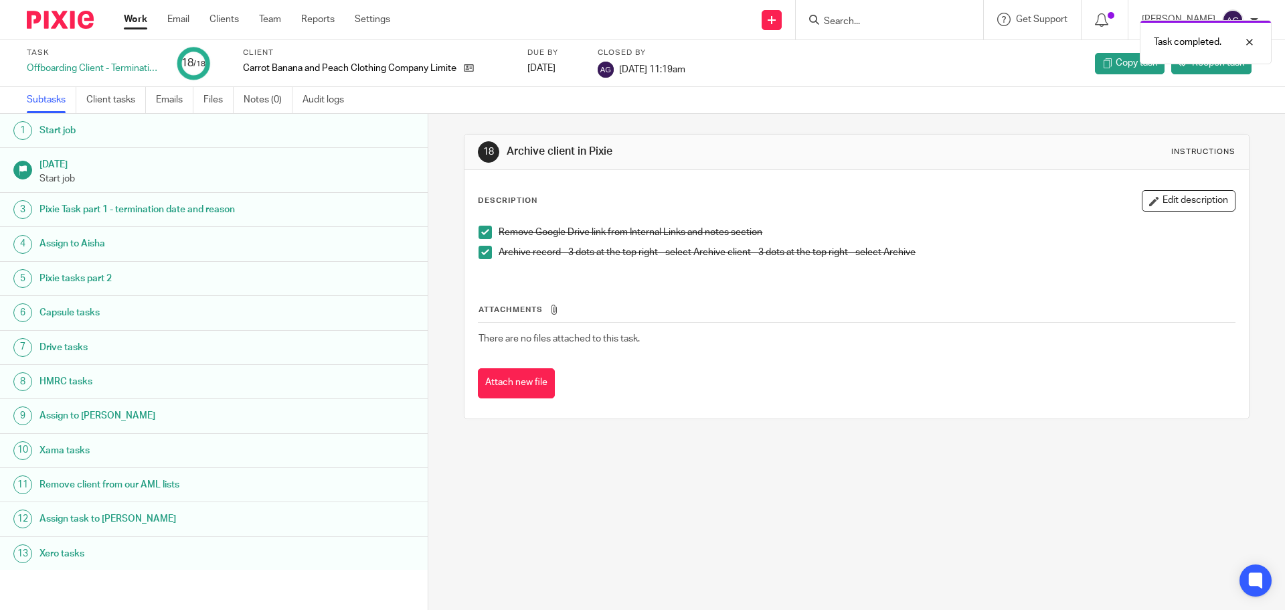
click at [70, 21] on img at bounding box center [60, 20] width 67 height 18
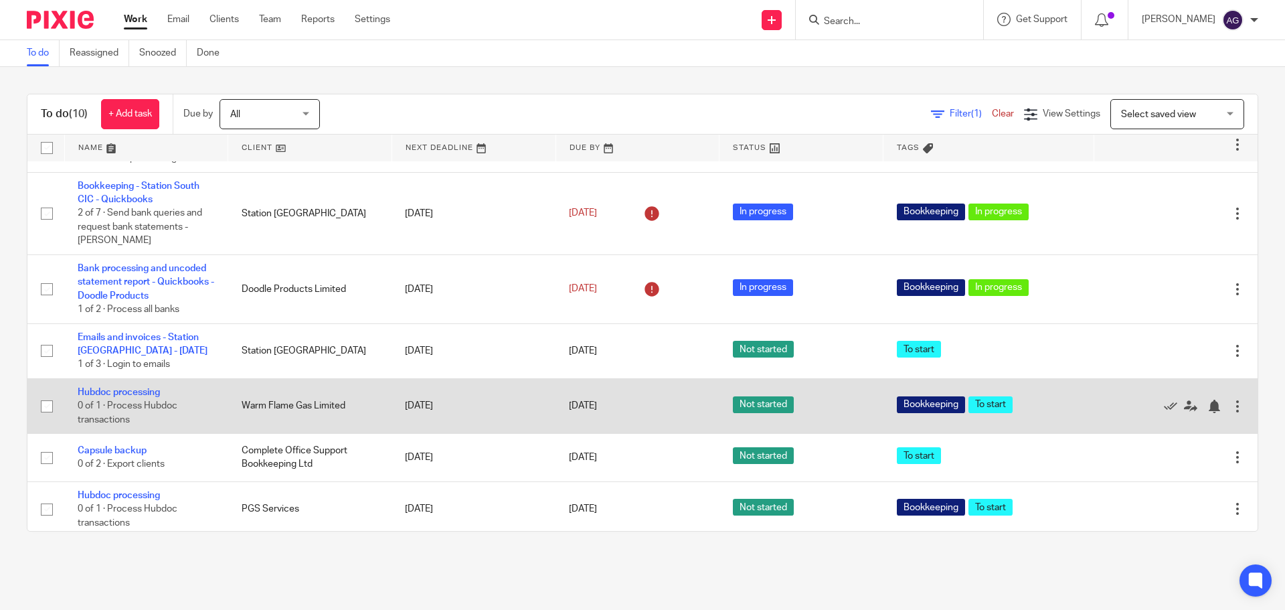
scroll to position [67, 0]
